Goal: Transaction & Acquisition: Purchase product/service

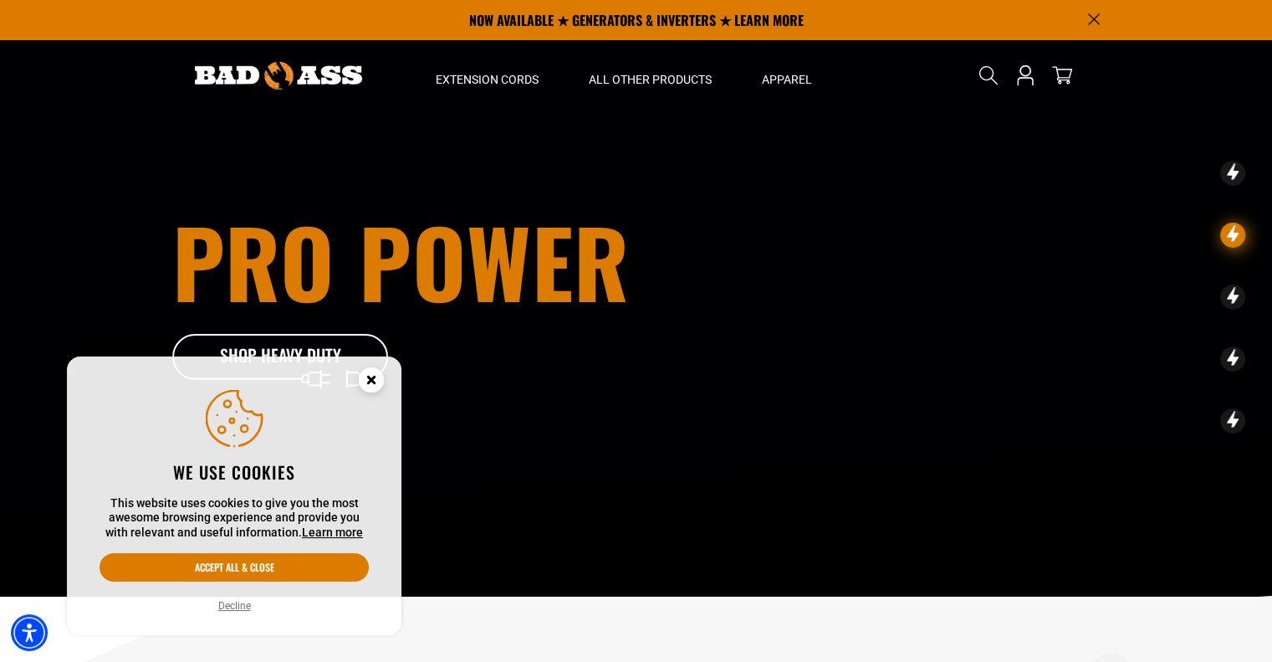
click at [379, 382] on circle "Close this option" at bounding box center [371, 379] width 25 height 25
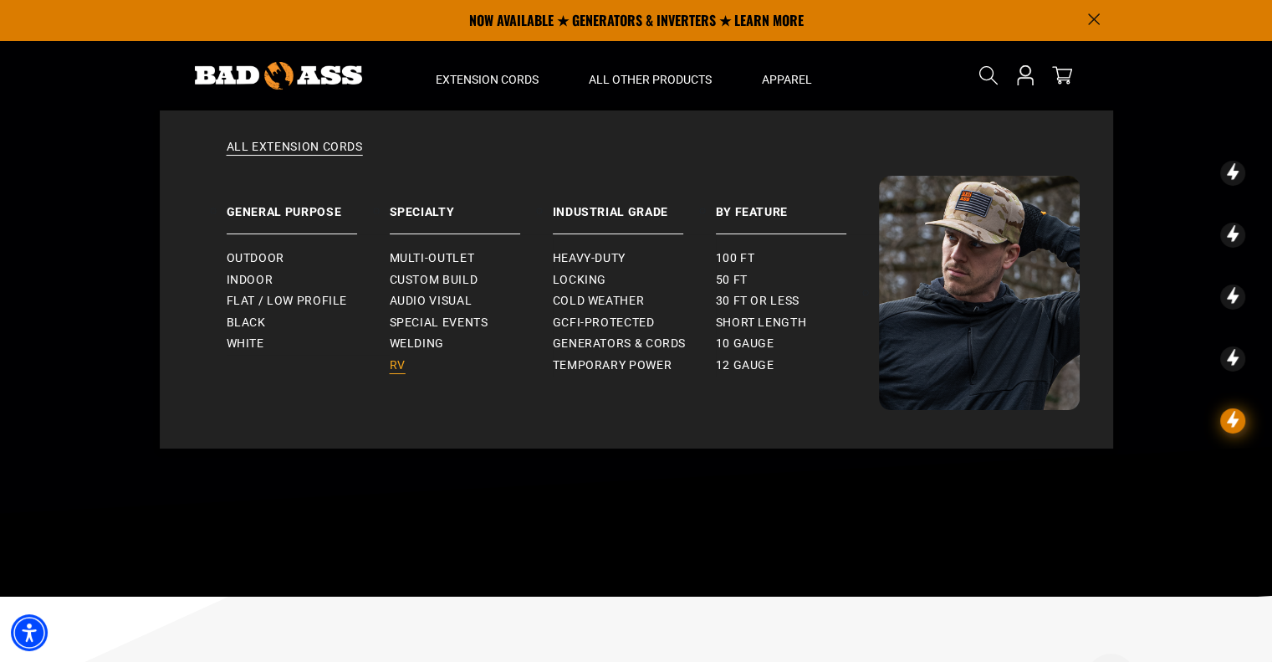
click at [397, 371] on span "RV" at bounding box center [398, 365] width 16 height 15
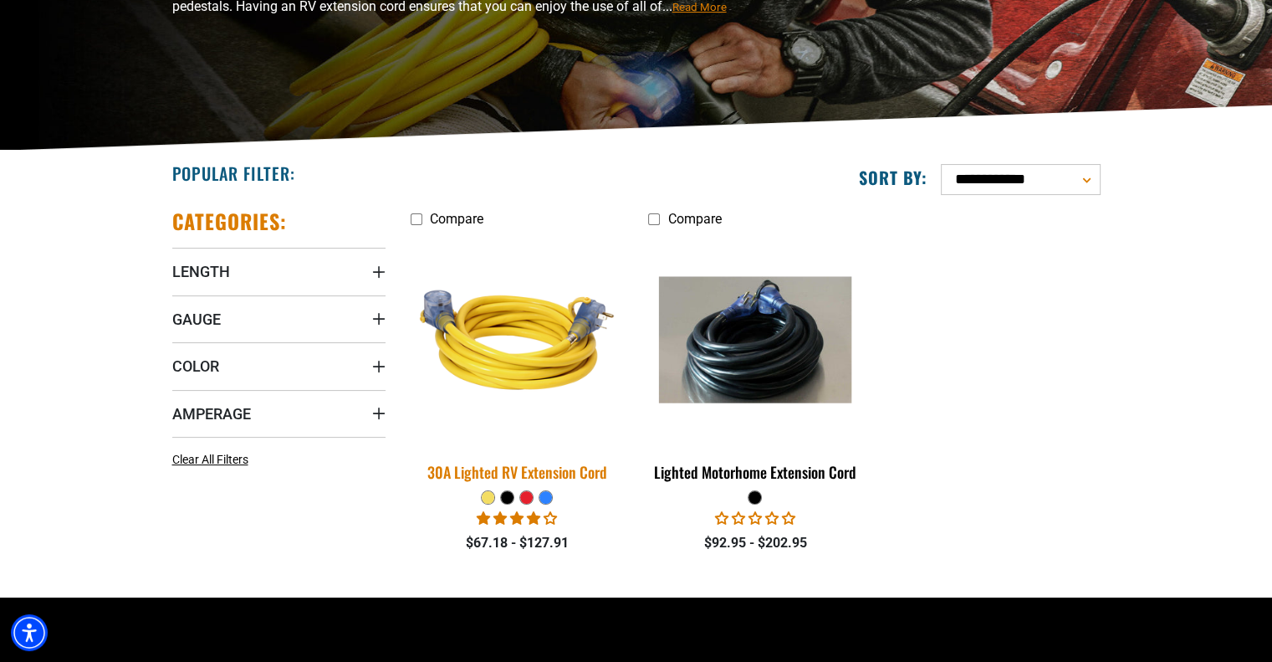
click at [528, 378] on img at bounding box center [517, 340] width 234 height 214
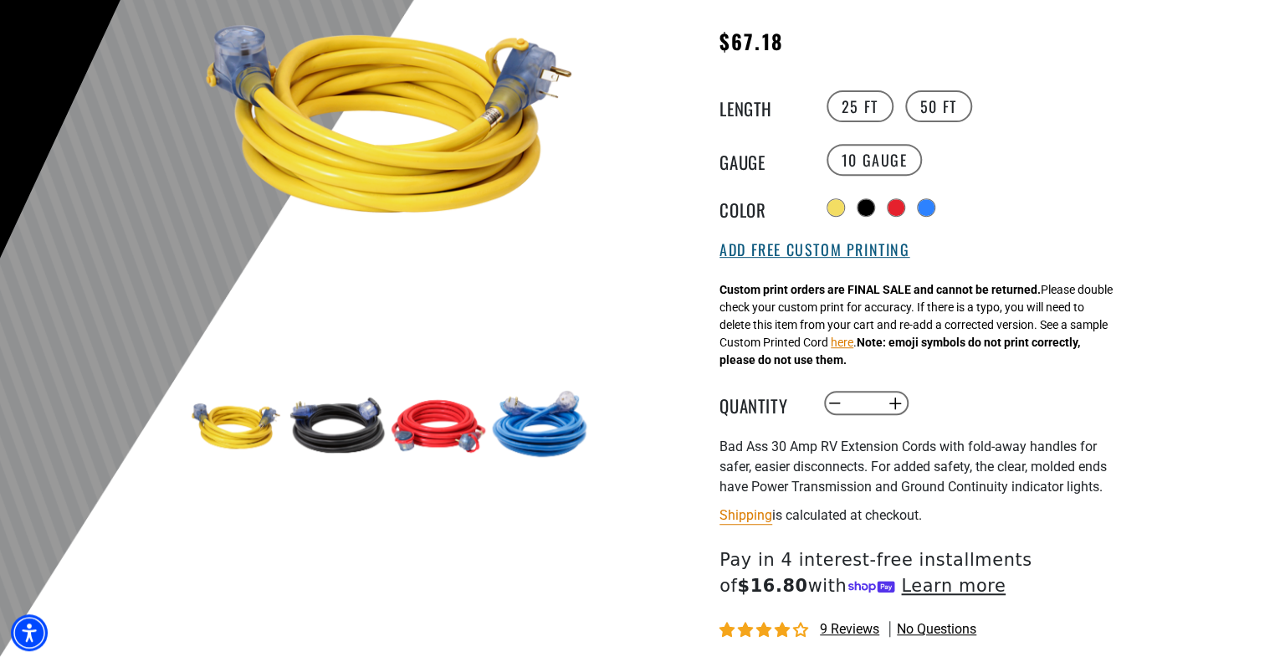
scroll to position [308, 0]
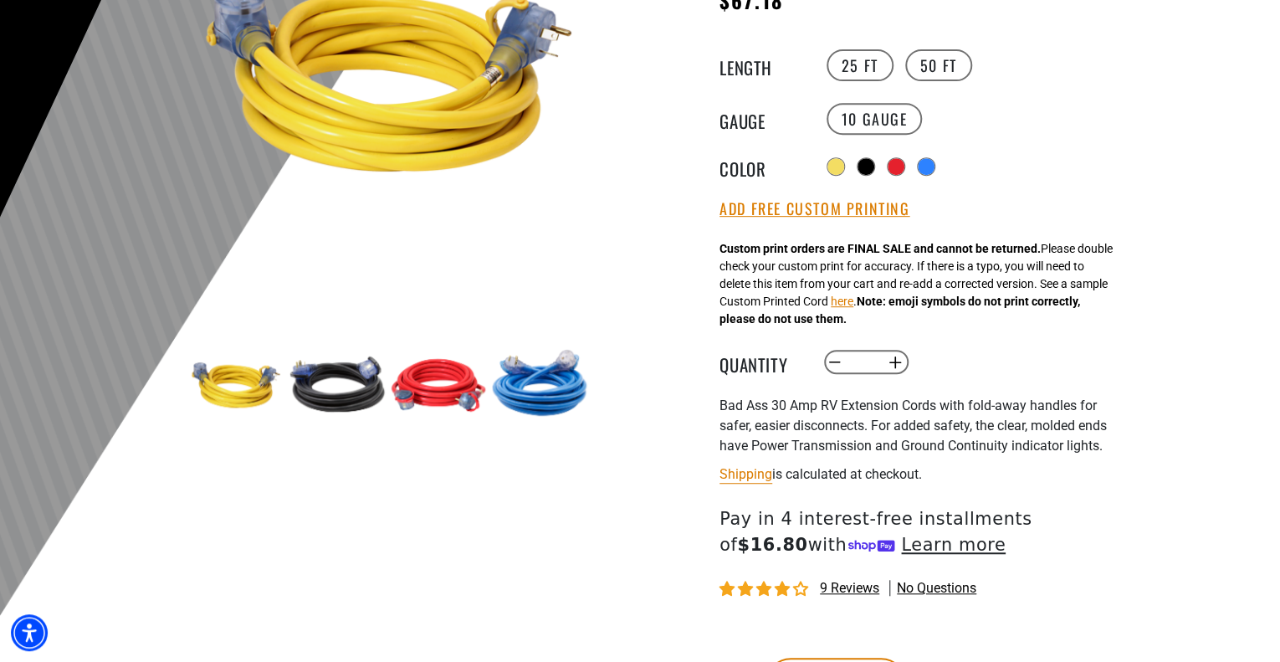
click at [525, 370] on img at bounding box center [539, 384] width 97 height 97
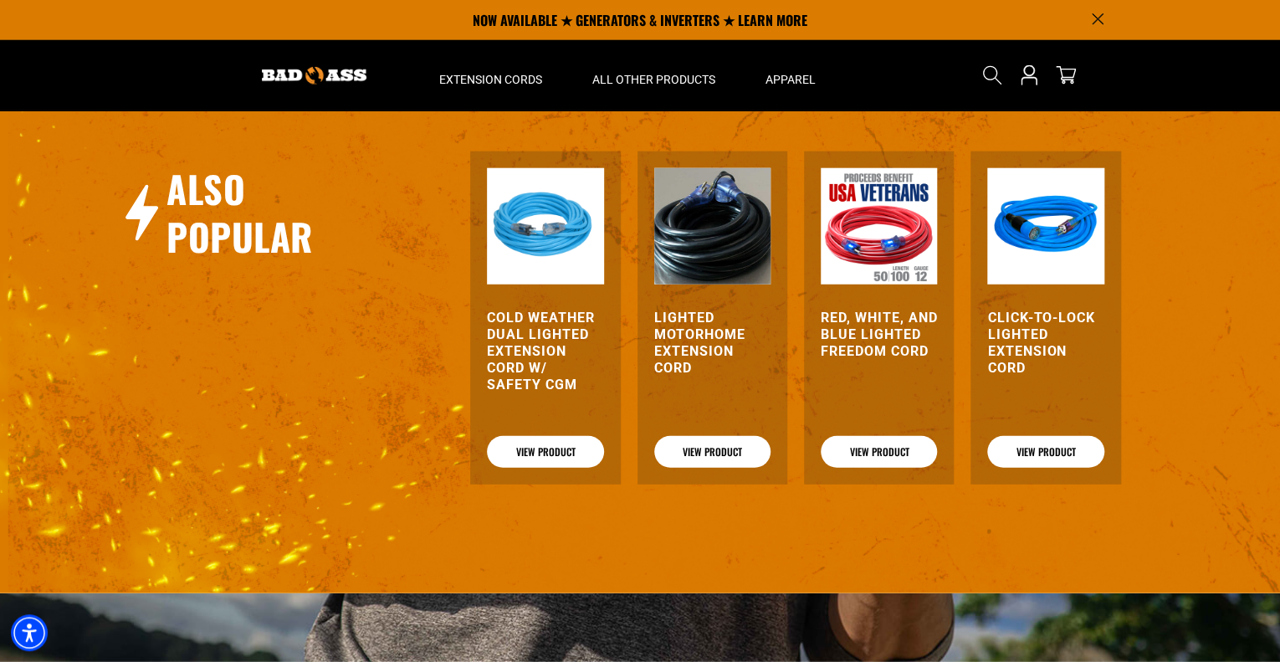
scroll to position [2066, 0]
